Goal: Information Seeking & Learning: Learn about a topic

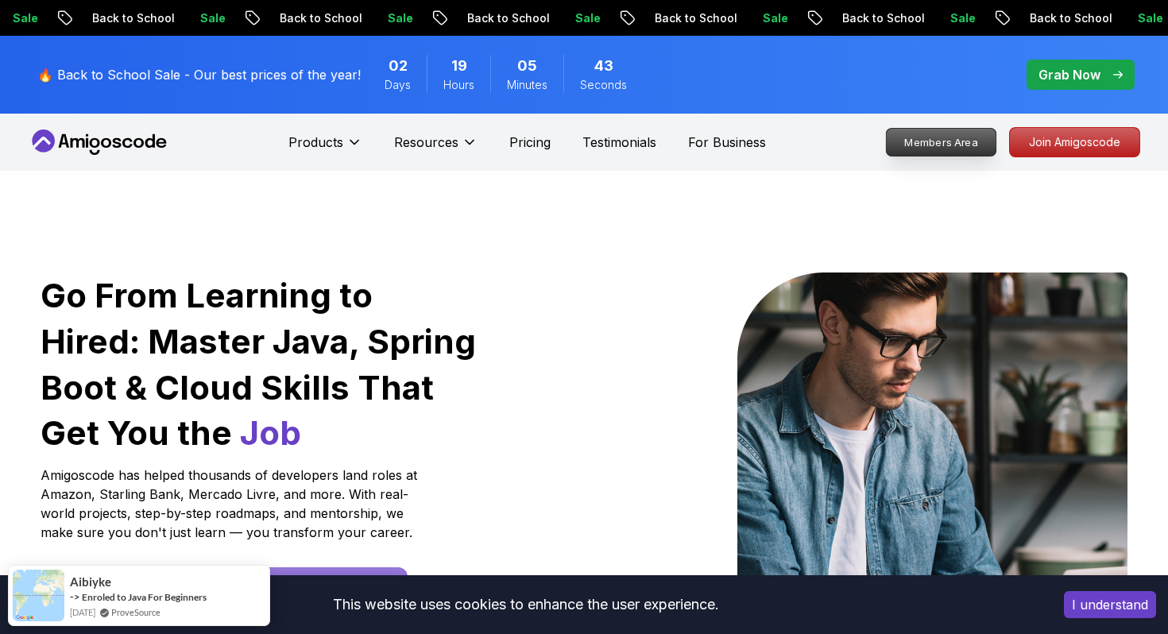
click at [970, 140] on p "Members Area" at bounding box center [942, 142] width 110 height 27
click at [1066, 63] on span "pre-order" at bounding box center [1081, 75] width 108 height 30
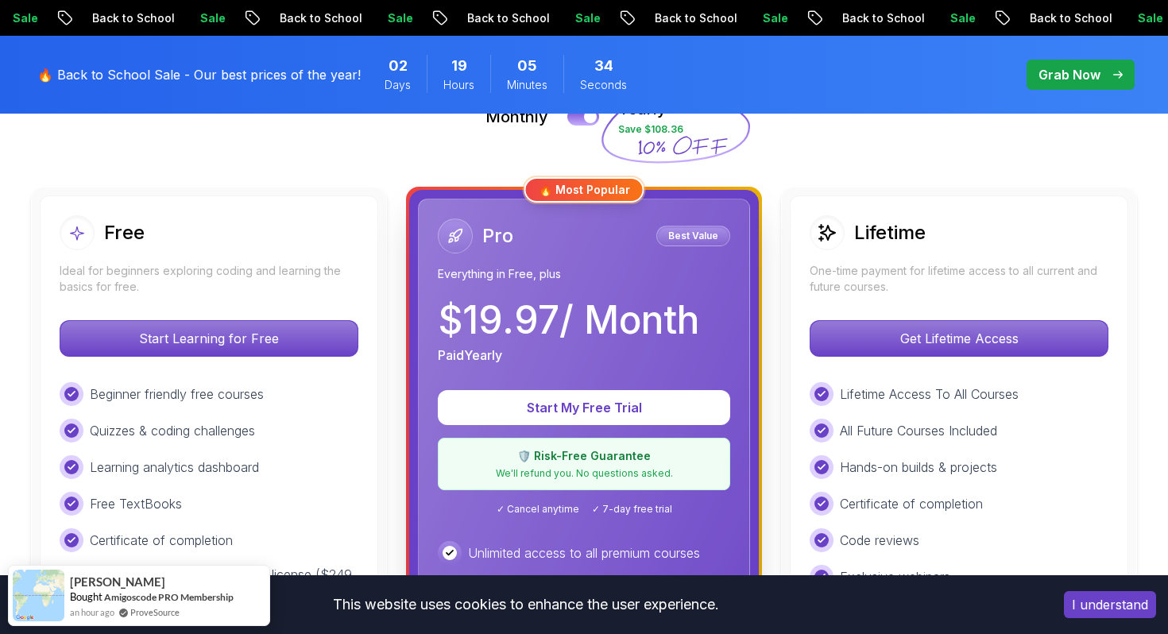
scroll to position [405, 0]
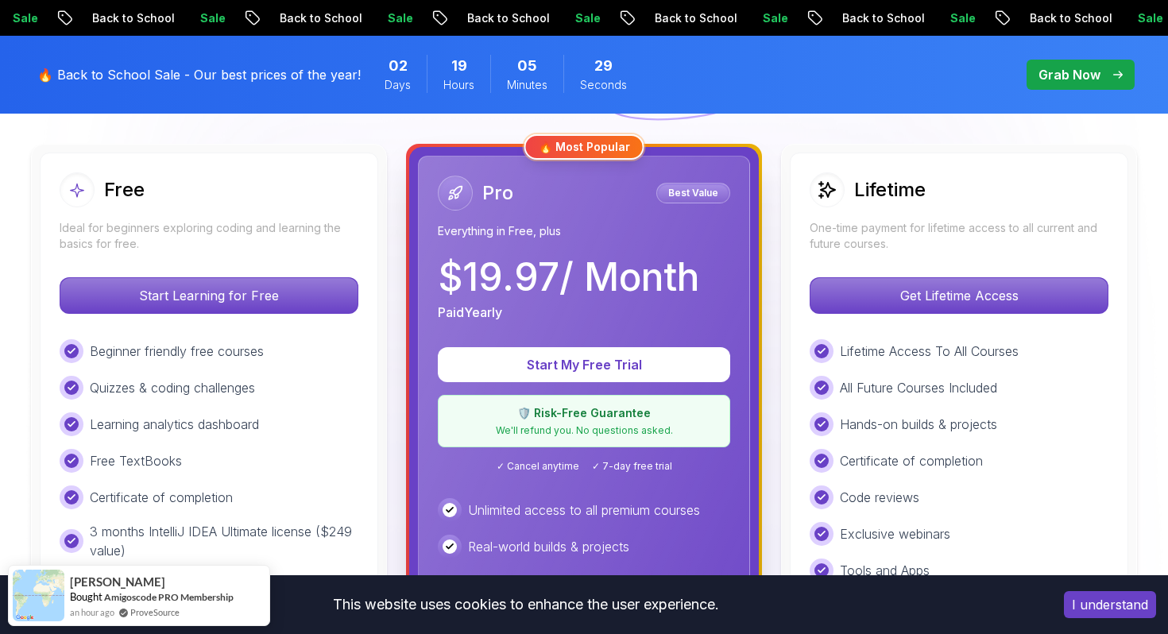
scroll to position [400, 0]
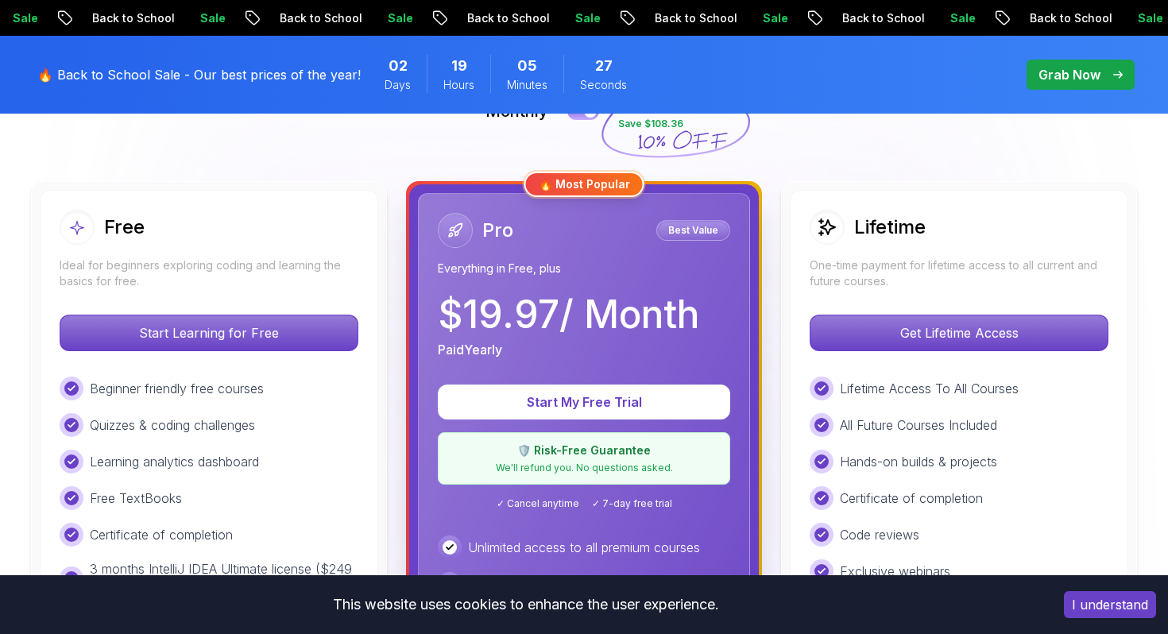
click at [865, 250] on div "Lifetime One-time payment for lifetime access to all current and future courses." at bounding box center [959, 249] width 299 height 79
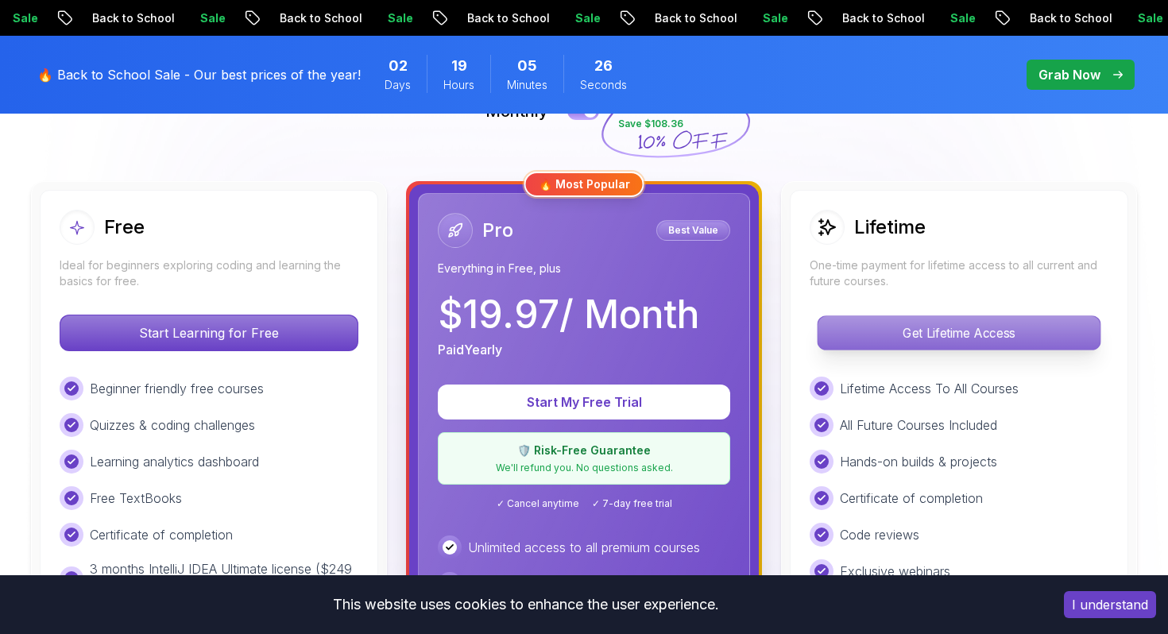
click at [870, 323] on p "Get Lifetime Access" at bounding box center [959, 332] width 282 height 33
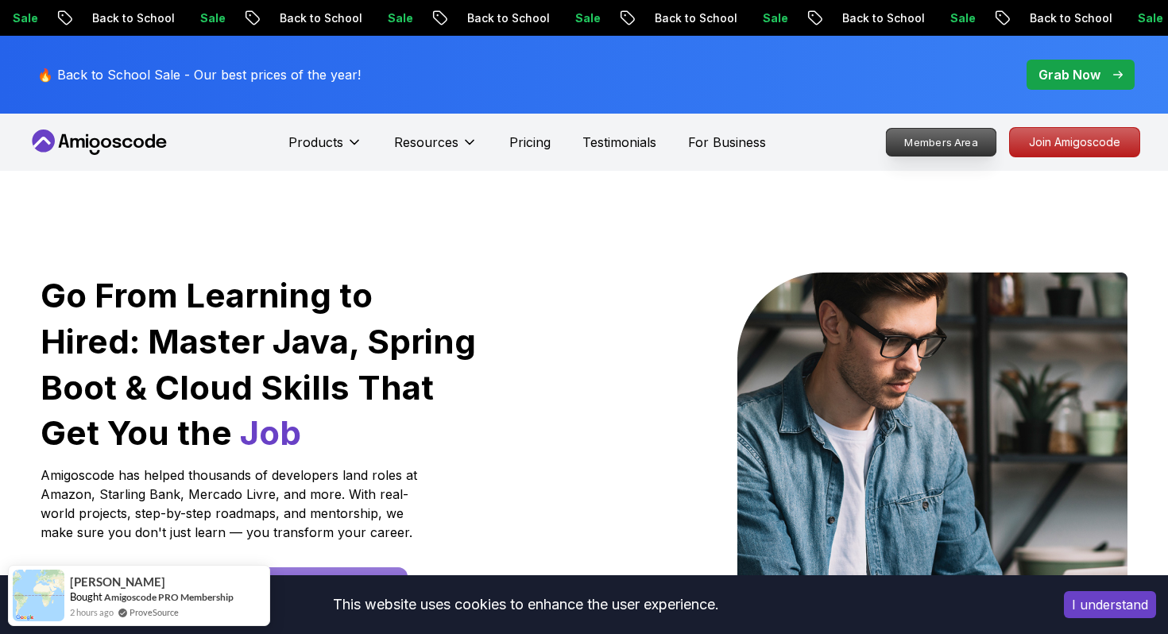
click at [958, 148] on p "Members Area" at bounding box center [942, 142] width 110 height 27
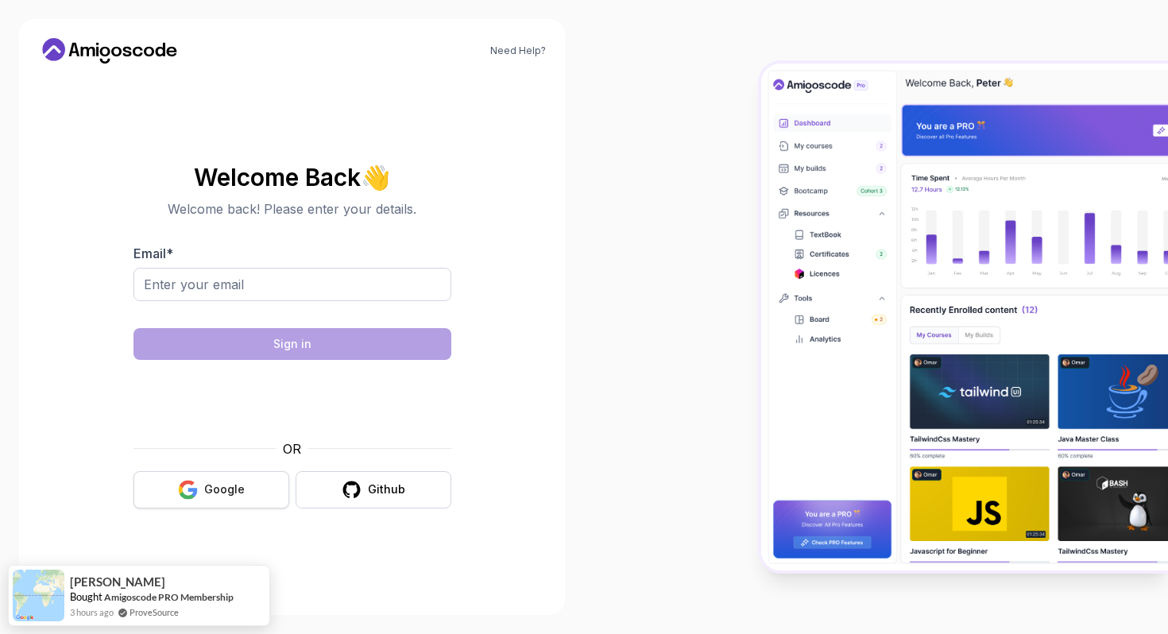
click at [246, 482] on button "Google" at bounding box center [212, 489] width 156 height 37
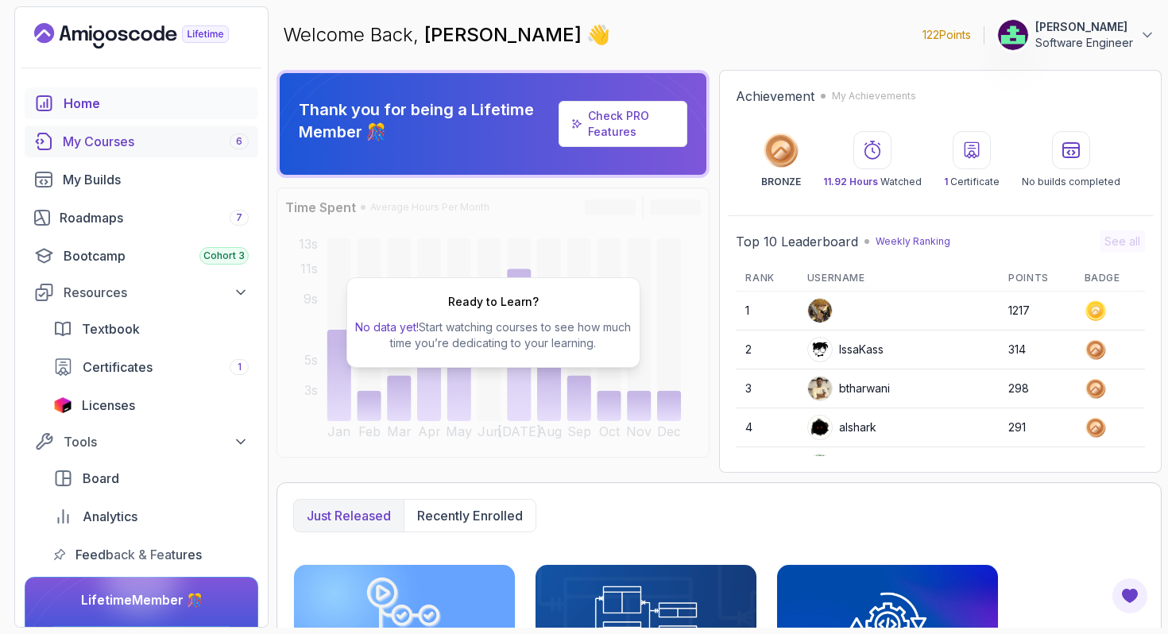
click at [172, 133] on div "My Courses 6" at bounding box center [156, 141] width 186 height 19
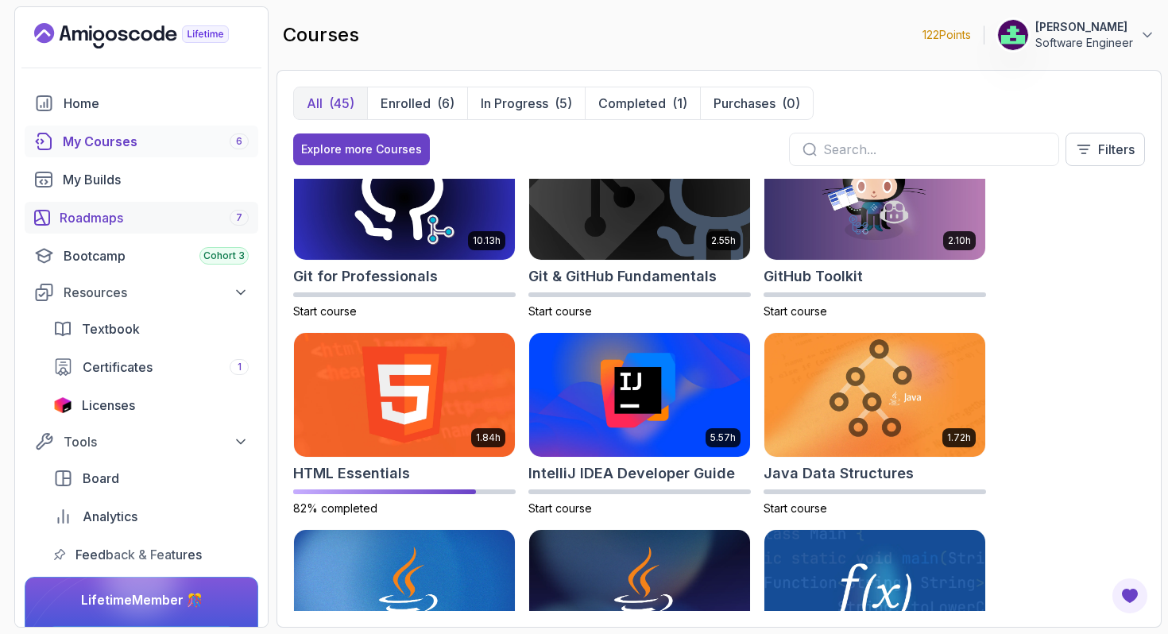
click at [125, 215] on div "Roadmaps 7" at bounding box center [154, 217] width 189 height 19
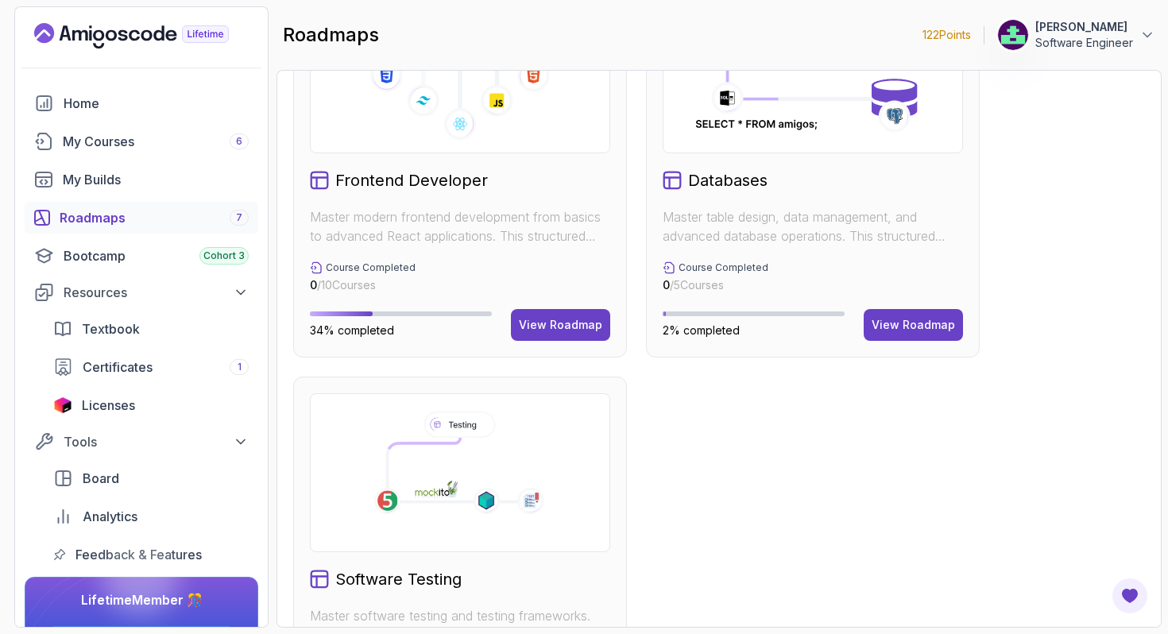
scroll to position [899, 0]
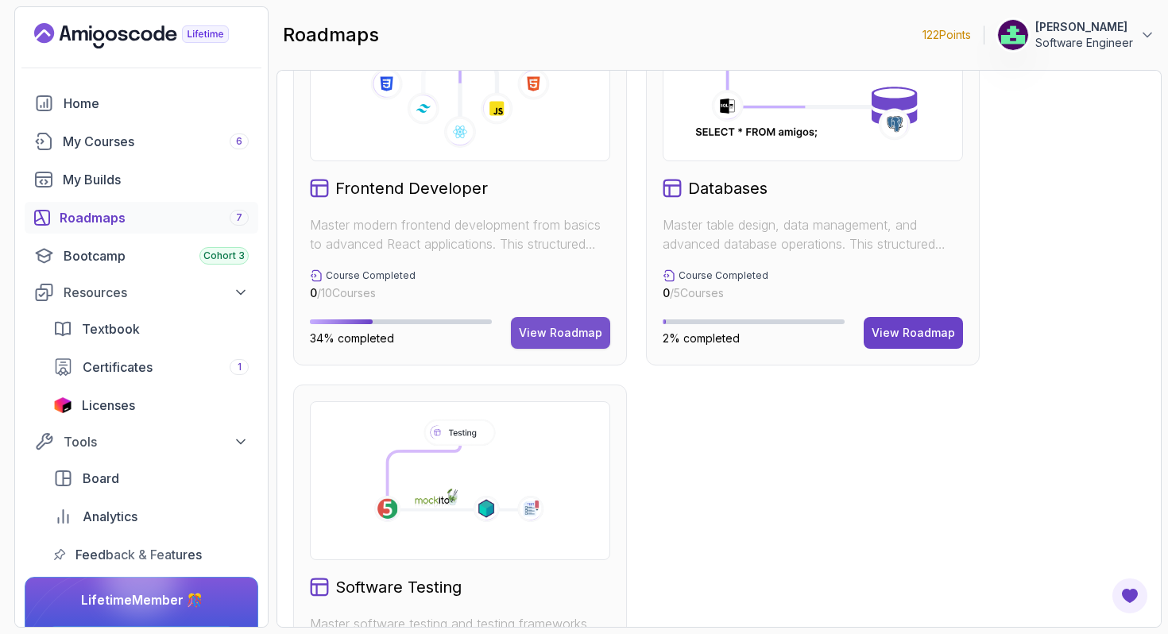
click at [566, 336] on div "View Roadmap" at bounding box center [560, 333] width 83 height 16
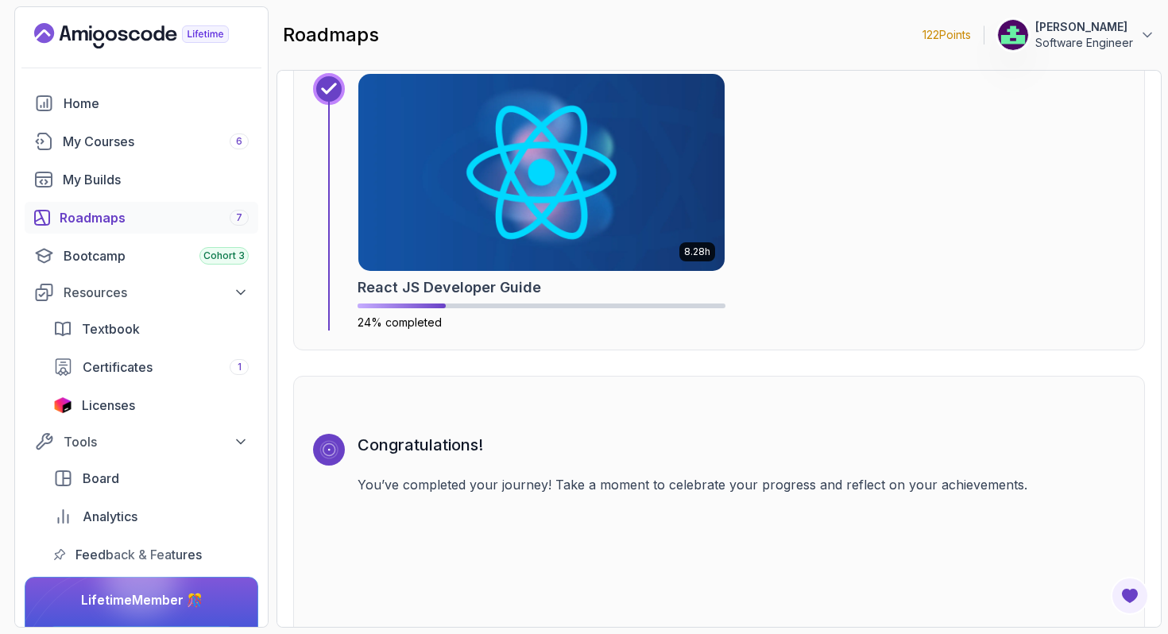
scroll to position [4237, 0]
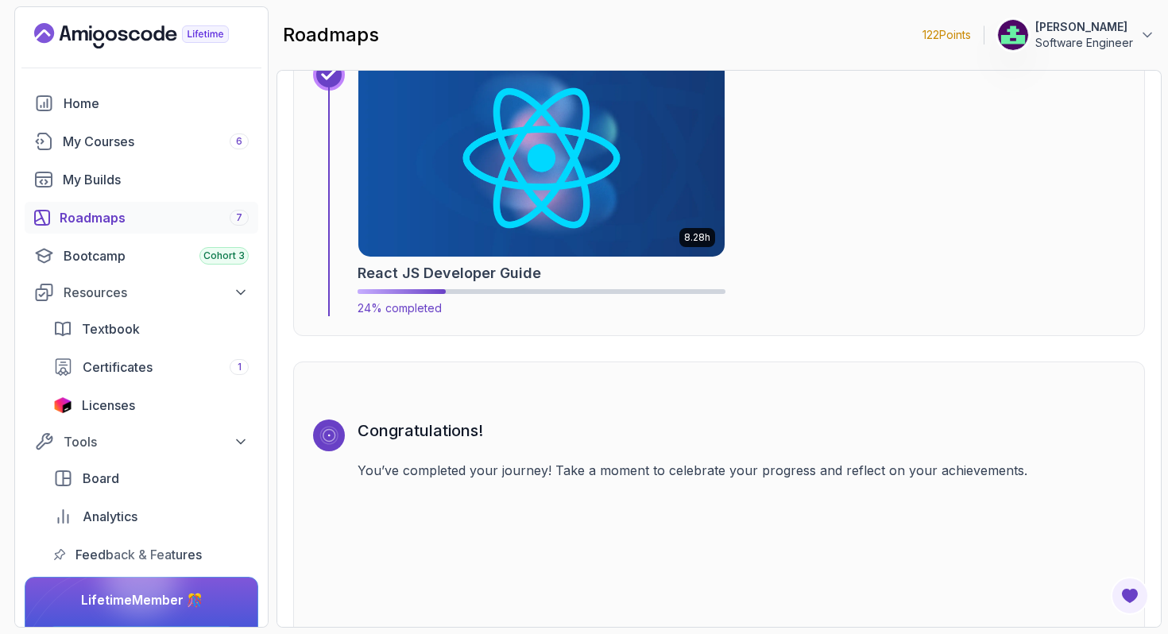
click at [520, 188] on img at bounding box center [541, 158] width 385 height 207
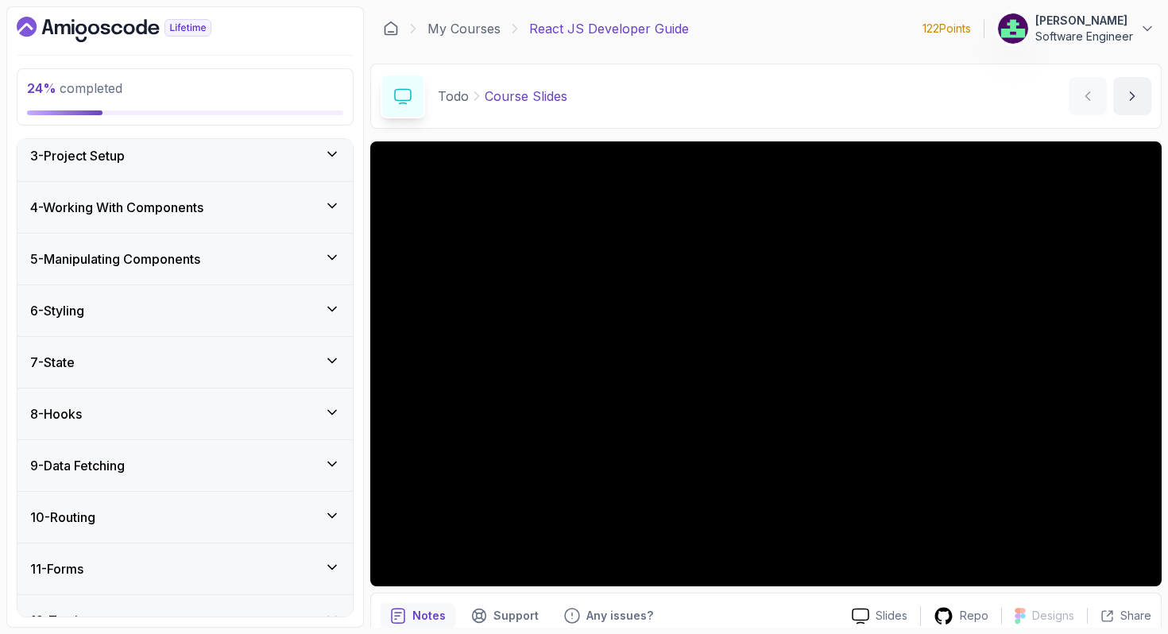
click at [172, 327] on div "6 - Styling" at bounding box center [184, 310] width 335 height 51
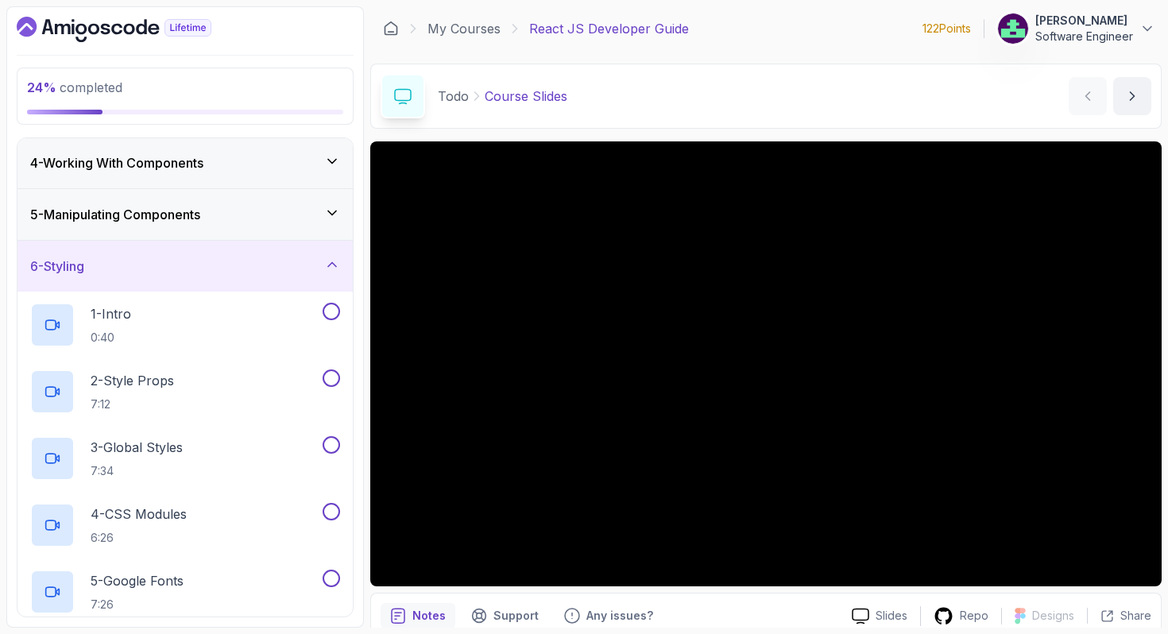
scroll to position [157, 0]
click at [179, 202] on div "5 - Manipulating Components" at bounding box center [184, 213] width 335 height 51
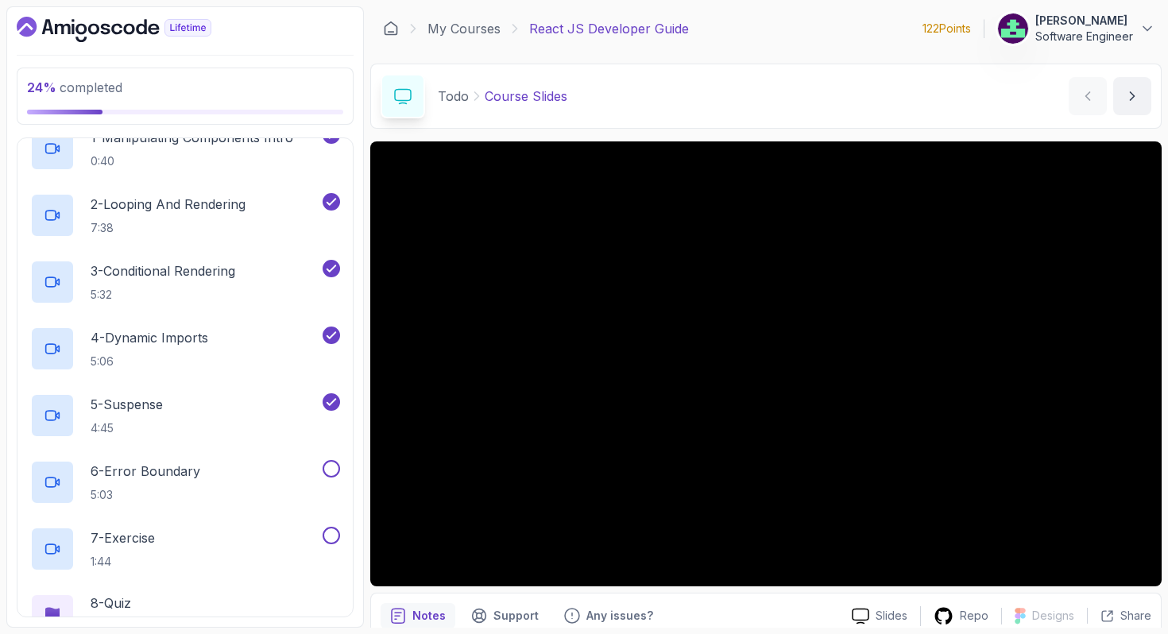
scroll to position [287, 0]
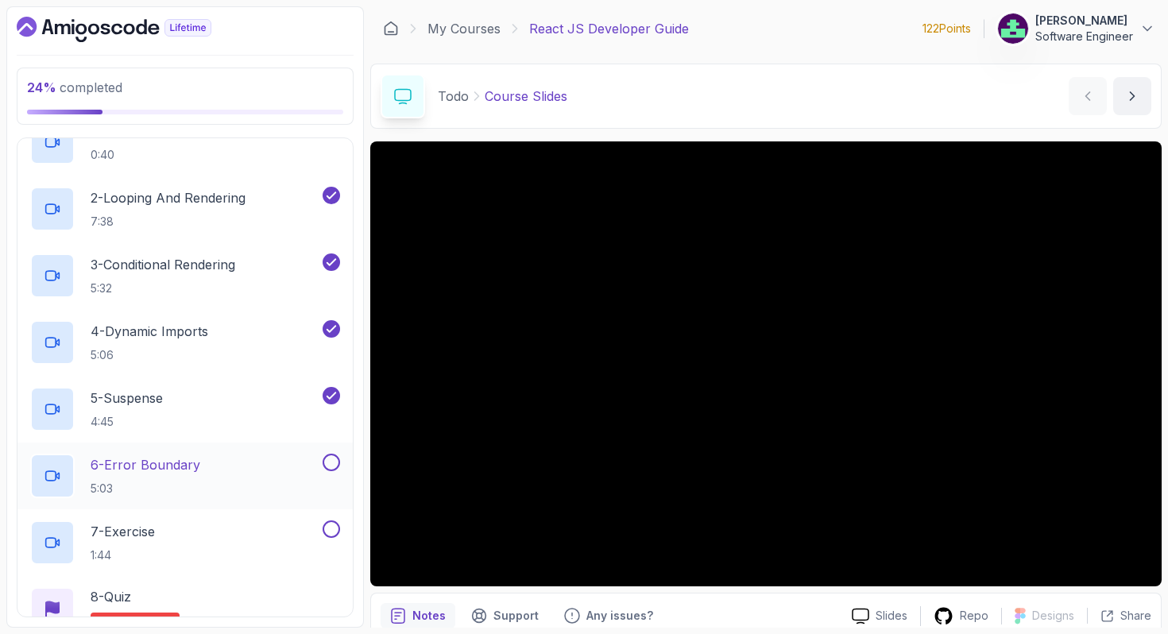
click at [234, 454] on div "6 - Error Boundary 5:03" at bounding box center [174, 476] width 289 height 45
